Goal: Task Accomplishment & Management: Manage account settings

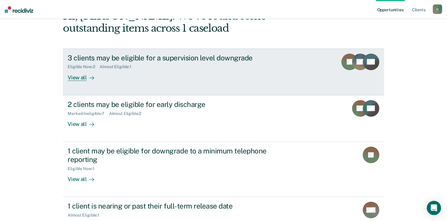
scroll to position [42, 0]
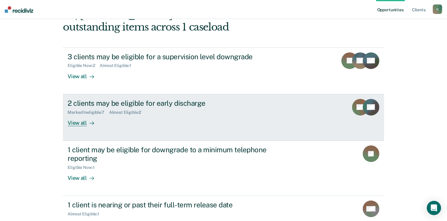
click at [170, 123] on div "2 clients may be eligible for early discharge Marked Ineligible : 7 Almost Elig…" at bounding box center [179, 112] width 223 height 27
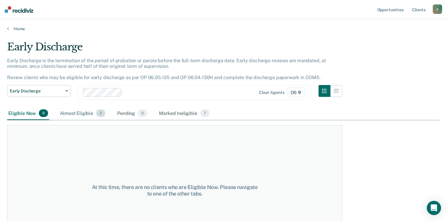
click at [82, 114] on div "Almost Eligible 2" at bounding box center [83, 113] width 48 height 13
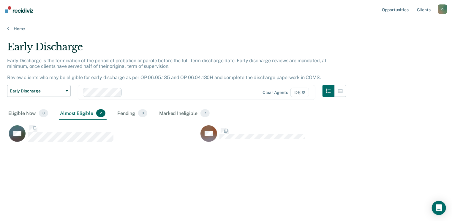
scroll to position [131, 433]
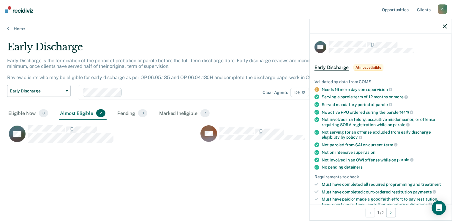
click at [445, 26] on icon "button" at bounding box center [445, 26] width 4 height 4
click at [443, 26] on icon "button" at bounding box center [445, 26] width 4 height 4
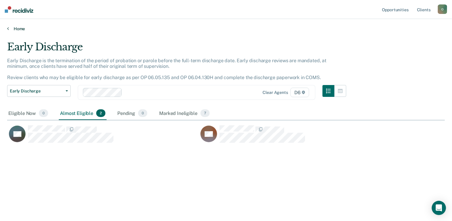
click at [8, 29] on icon at bounding box center [8, 28] width 2 height 5
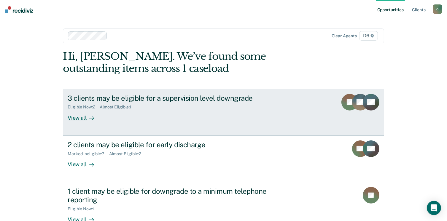
click at [169, 112] on div "3 clients may be eligible for a supervision level downgrade Eligible Now : 2 Al…" at bounding box center [179, 107] width 223 height 27
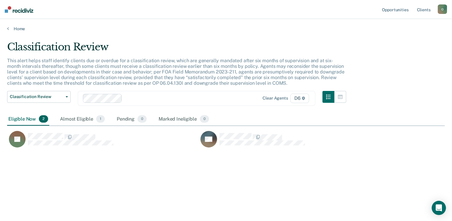
scroll to position [131, 433]
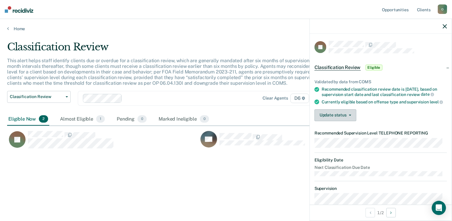
click at [351, 121] on button "Update status" at bounding box center [335, 116] width 42 height 12
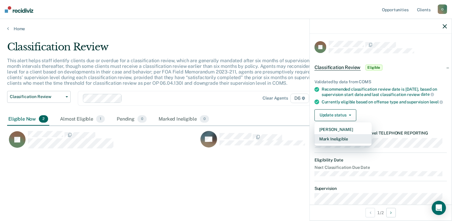
click at [343, 144] on button "Mark Ineligible" at bounding box center [342, 138] width 57 height 9
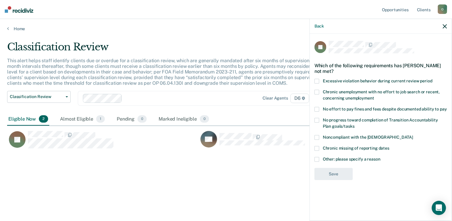
click at [315, 157] on span at bounding box center [316, 159] width 5 height 5
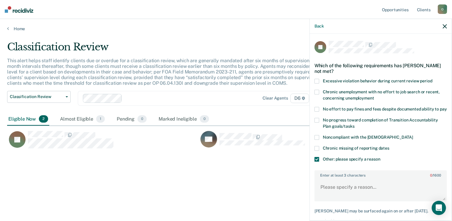
scroll to position [37, 0]
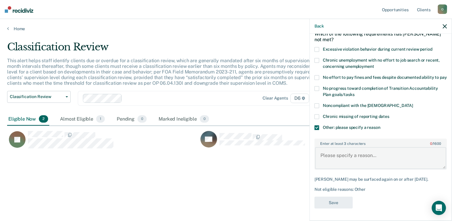
click at [348, 160] on textarea "Enter at least 3 characters 0 / 1600" at bounding box center [380, 159] width 131 height 22
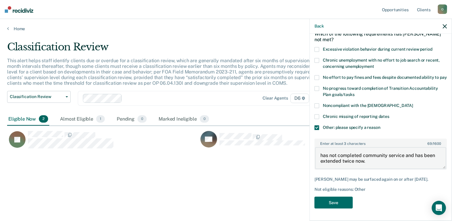
scroll to position [36, 0]
type textarea "has not completed community service and has been extended twice now."
click at [342, 206] on button "Save" at bounding box center [333, 203] width 38 height 12
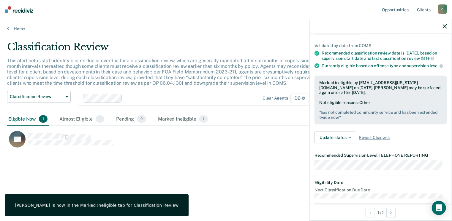
scroll to position [0, 0]
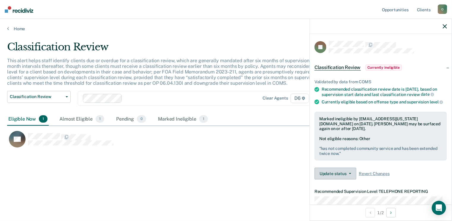
click at [337, 180] on button "Update status" at bounding box center [335, 174] width 42 height 12
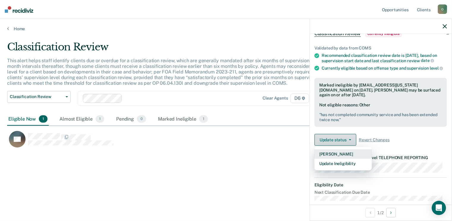
scroll to position [33, 0]
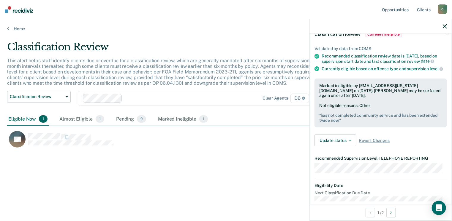
click at [418, 144] on div "Update status [PERSON_NAME] Update Ineligibility Revert Changes" at bounding box center [380, 141] width 132 height 12
click at [446, 27] on icon "button" at bounding box center [445, 26] width 4 height 4
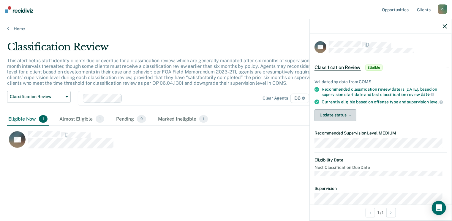
click at [346, 121] on button "Update status" at bounding box center [335, 116] width 42 height 12
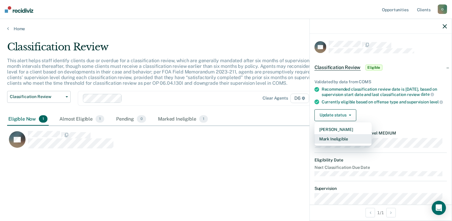
click at [343, 144] on button "Mark Ineligible" at bounding box center [342, 138] width 57 height 9
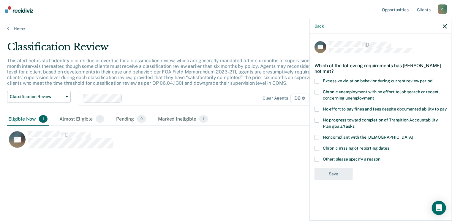
click at [317, 161] on span at bounding box center [316, 159] width 5 height 5
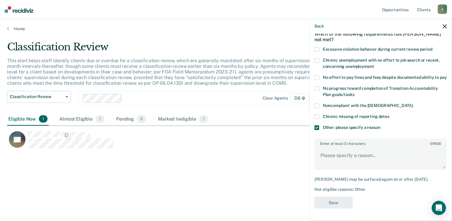
scroll to position [34, 0]
click at [358, 159] on textarea "Enter at least 3 characters 0 / 1600" at bounding box center [380, 159] width 131 height 22
click at [351, 162] on textarea "Enter at least 3 characters 0 / 1600" at bounding box center [380, 159] width 131 height 22
type textarea "Still in [PERSON_NAME]."
click at [340, 206] on button "Save" at bounding box center [333, 203] width 38 height 12
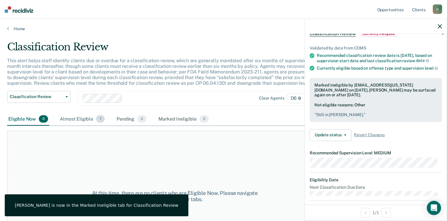
click at [73, 120] on div "Almost Eligible 1" at bounding box center [82, 119] width 47 height 13
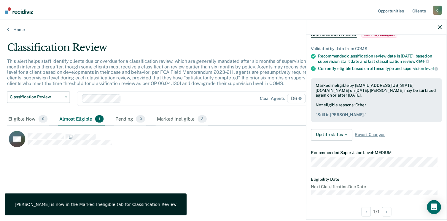
scroll to position [0, 0]
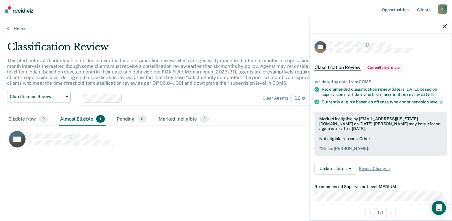
click at [446, 28] on icon "button" at bounding box center [445, 26] width 4 height 4
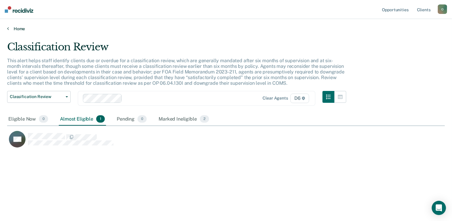
click at [8, 28] on icon at bounding box center [8, 28] width 2 height 5
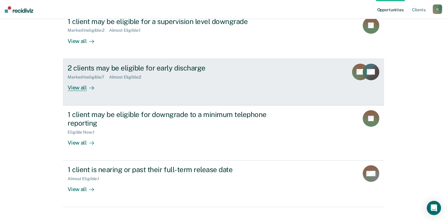
scroll to position [77, 0]
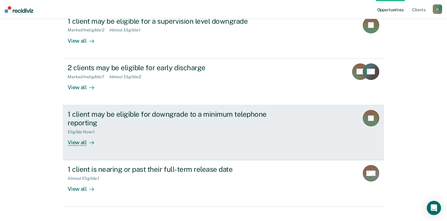
click at [218, 146] on link "1 client may be eligible for downgrade to a minimum telephone reporting Eligibl…" at bounding box center [223, 132] width 321 height 55
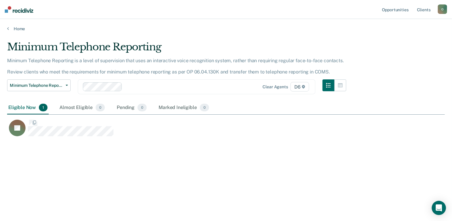
scroll to position [131, 433]
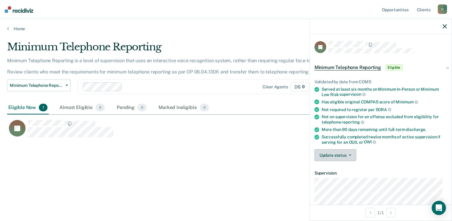
click at [332, 156] on button "Update status" at bounding box center [335, 156] width 42 height 12
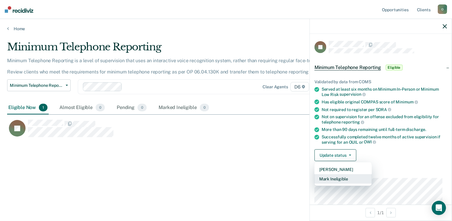
click at [337, 180] on button "Mark Ineligible" at bounding box center [342, 179] width 57 height 9
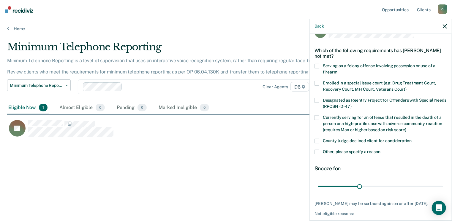
scroll to position [15, 0]
click at [316, 152] on span at bounding box center [316, 152] width 5 height 5
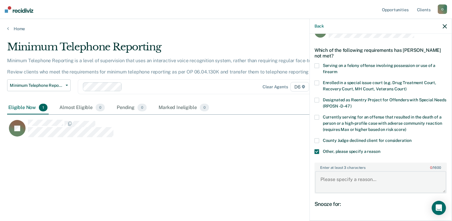
click at [366, 175] on textarea "Enter at least 3 characters 0 / 1600" at bounding box center [380, 183] width 131 height 22
type textarea "J"
click at [318, 141] on span at bounding box center [316, 141] width 5 height 5
drag, startPoint x: 437, startPoint y: 181, endPoint x: 387, endPoint y: 179, distance: 49.9
click at [387, 179] on textarea "has been extended twice now, had a show cause and" at bounding box center [380, 183] width 131 height 22
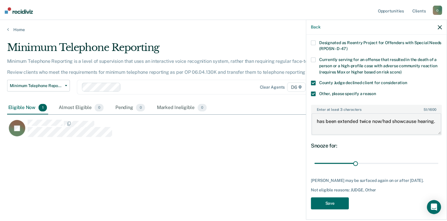
scroll to position [74, 0]
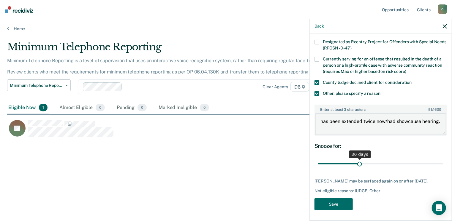
type textarea "has been extended twice now/had showcause hearing."
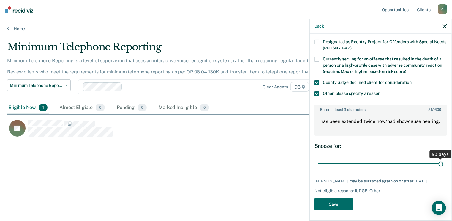
drag, startPoint x: 359, startPoint y: 164, endPoint x: 445, endPoint y: 168, distance: 86.2
type input "90"
click at [443, 168] on input "range" at bounding box center [380, 164] width 125 height 10
click at [348, 210] on button "Save" at bounding box center [333, 205] width 38 height 12
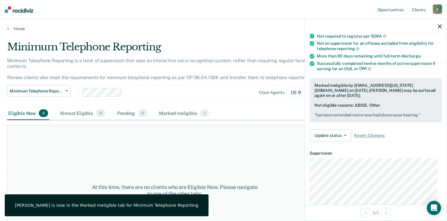
click at [439, 25] on icon "button" at bounding box center [440, 26] width 4 height 4
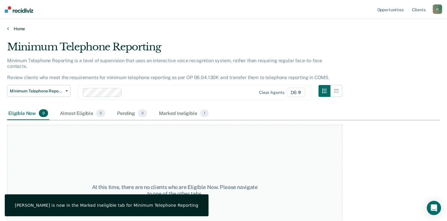
click at [14, 29] on link "Home" at bounding box center [223, 28] width 433 height 5
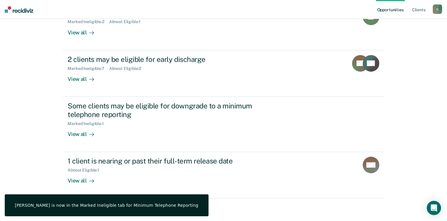
scroll to position [86, 0]
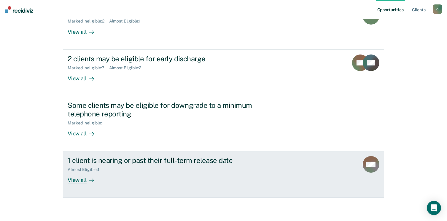
click at [99, 173] on div "1 client is nearing or past their full-term release date Almost Eligible : 1 Vi…" at bounding box center [179, 169] width 223 height 27
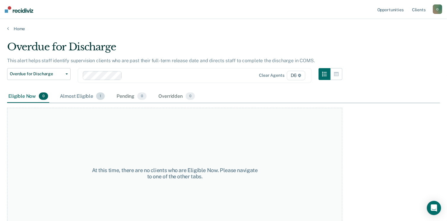
click at [83, 100] on div "Almost Eligible 1" at bounding box center [82, 96] width 47 height 13
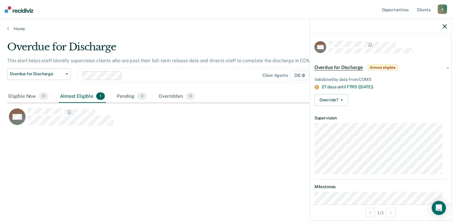
click at [444, 27] on icon "button" at bounding box center [445, 26] width 4 height 4
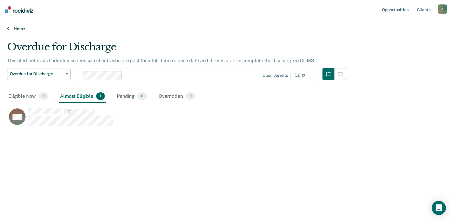
click at [10, 30] on link "Home" at bounding box center [226, 28] width 438 height 5
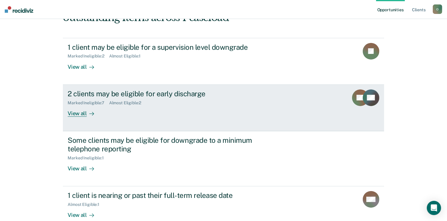
scroll to position [39, 0]
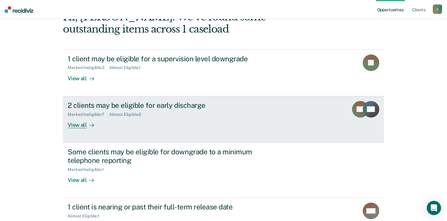
click at [144, 126] on div "2 clients may be eligible for early discharge Marked Ineligible : 7 Almost Elig…" at bounding box center [179, 114] width 223 height 27
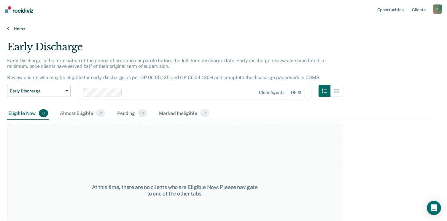
click at [18, 26] on link "Home" at bounding box center [223, 28] width 433 height 5
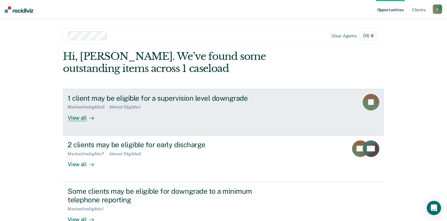
click at [97, 110] on div "View all" at bounding box center [84, 116] width 33 height 12
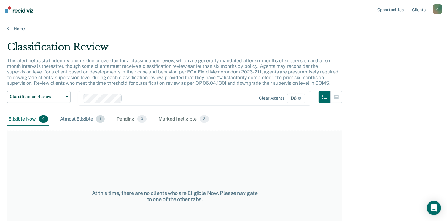
click at [83, 120] on div "Almost Eligible 1" at bounding box center [82, 119] width 47 height 13
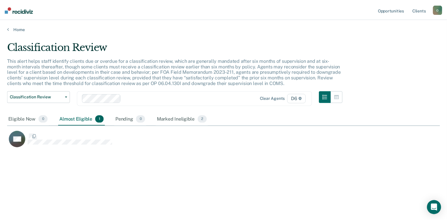
scroll to position [131, 433]
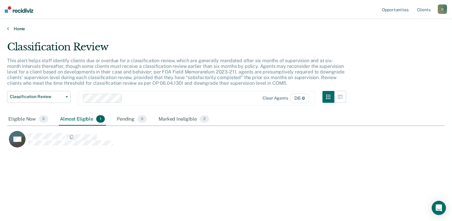
click at [14, 29] on link "Home" at bounding box center [226, 28] width 438 height 5
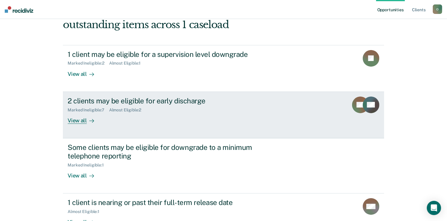
scroll to position [43, 0]
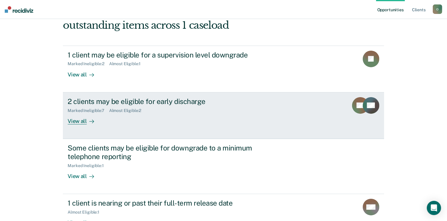
click at [109, 136] on link "2 clients may be eligible for early discharge Marked Ineligible : 7 Almost Elig…" at bounding box center [223, 116] width 321 height 47
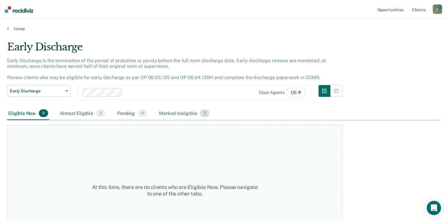
click at [180, 117] on div "Marked Ineligible 7" at bounding box center [184, 113] width 53 height 13
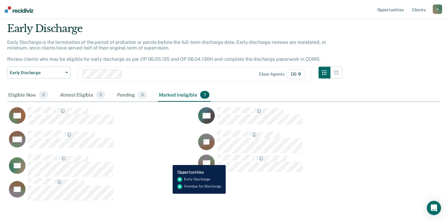
scroll to position [18, 0]
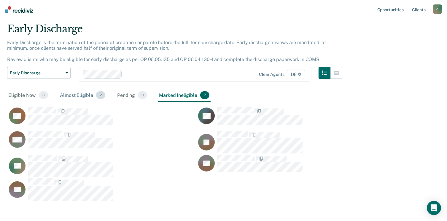
click at [66, 96] on div "Almost Eligible 2" at bounding box center [83, 95] width 48 height 13
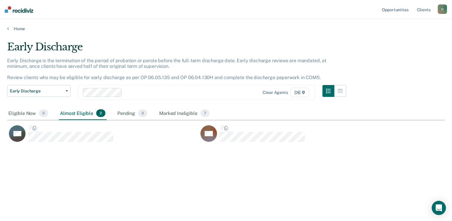
scroll to position [5, 5]
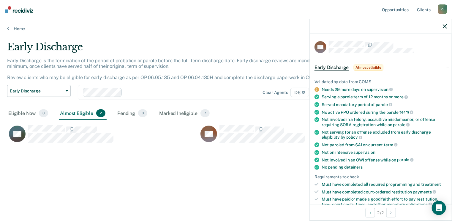
click at [446, 24] on button "button" at bounding box center [445, 26] width 4 height 5
click at [445, 28] on icon "button" at bounding box center [445, 26] width 4 height 4
